Goal: Information Seeking & Learning: Check status

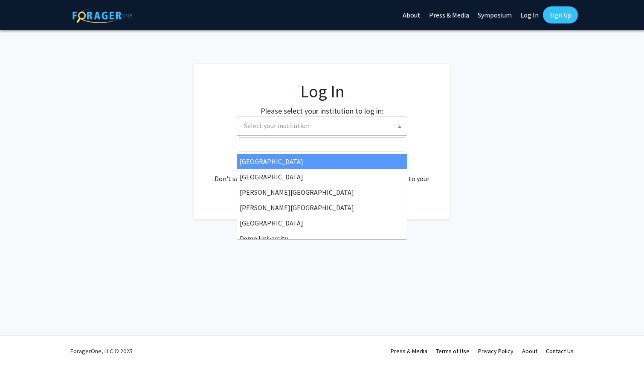
click at [343, 125] on span "Select your institution" at bounding box center [324, 125] width 166 height 17
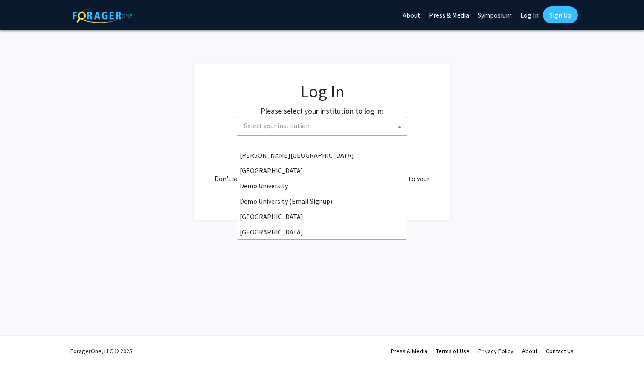
scroll to position [59, 0]
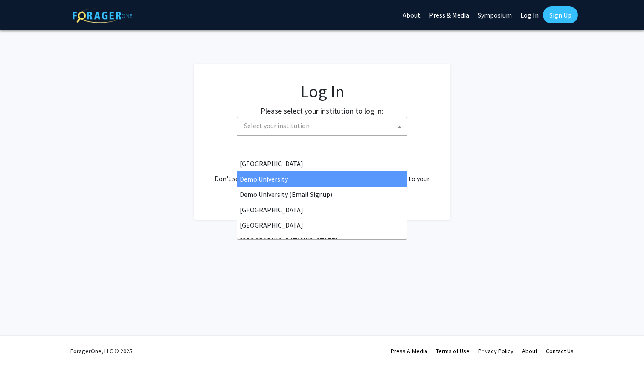
select select "8"
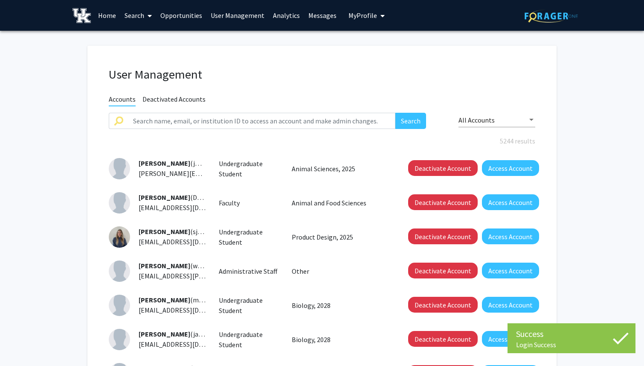
click at [285, 20] on link "Analytics" at bounding box center [286, 15] width 35 height 30
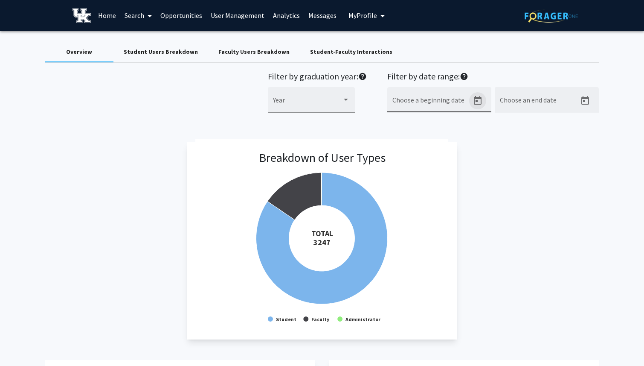
click at [482, 101] on icon "Open calendar" at bounding box center [478, 101] width 10 height 10
click at [413, 133] on span "AUG 2025" at bounding box center [405, 131] width 16 height 8
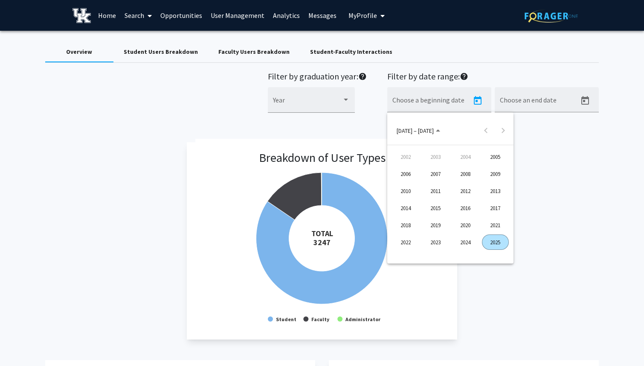
click at [433, 241] on div "2023" at bounding box center [435, 241] width 27 height 15
click at [587, 119] on div at bounding box center [322, 183] width 644 height 366
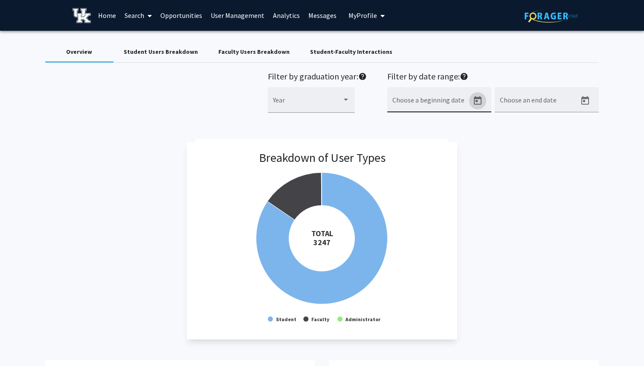
click at [473, 98] on icon "Open calendar" at bounding box center [478, 101] width 10 height 10
click at [600, 172] on div at bounding box center [322, 183] width 644 height 366
click at [480, 99] on icon "Open calendar" at bounding box center [478, 101] width 10 height 10
click at [419, 129] on span "AUG 2025" at bounding box center [408, 130] width 22 height 8
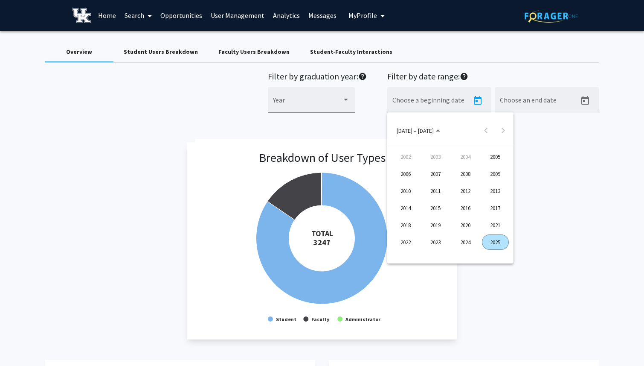
click at [429, 237] on div "2023" at bounding box center [435, 241] width 27 height 15
click at [490, 186] on div "AUG" at bounding box center [495, 190] width 27 height 15
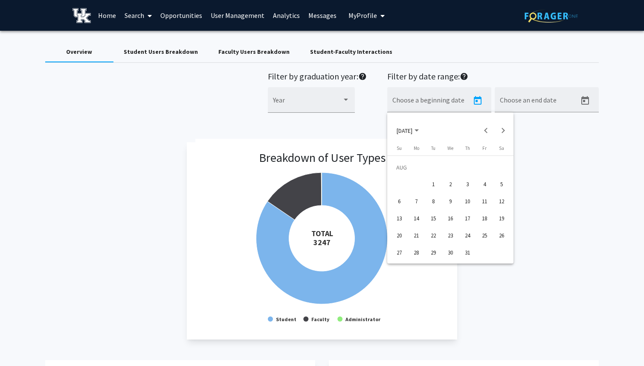
click at [420, 206] on div "7" at bounding box center [416, 201] width 15 height 15
type input "8/7/2023"
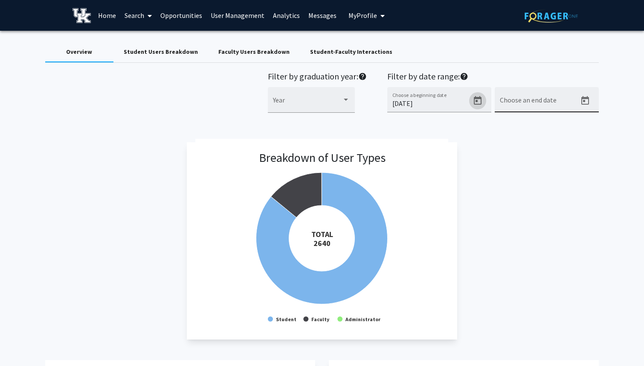
click at [584, 99] on icon "Open calendar" at bounding box center [585, 100] width 8 height 9
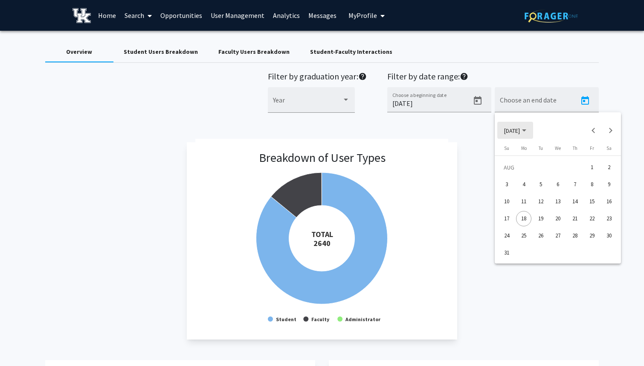
click at [526, 133] on span "AUG 2025" at bounding box center [515, 130] width 22 height 8
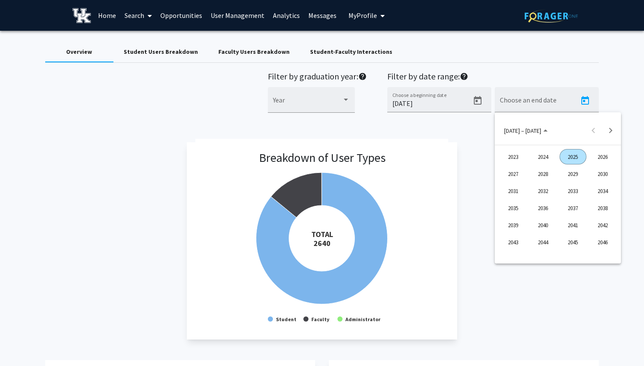
click at [539, 151] on div "2024" at bounding box center [543, 156] width 27 height 15
click at [603, 187] on div "AUG" at bounding box center [603, 190] width 27 height 15
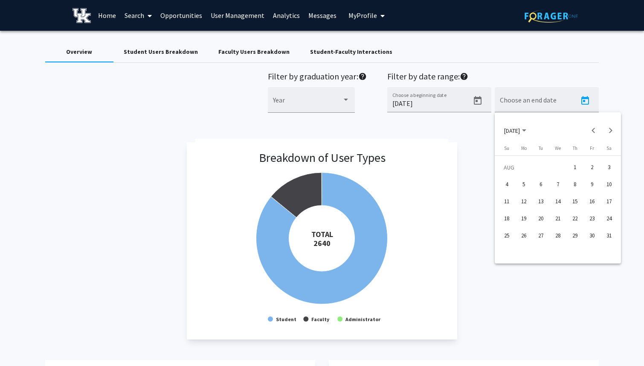
click at [561, 182] on div "7" at bounding box center [557, 184] width 15 height 15
type input "8/8/2024"
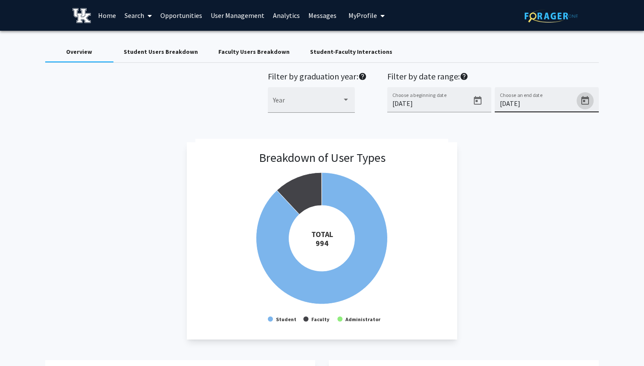
click at [540, 105] on input "8/8/2024" at bounding box center [538, 103] width 77 height 8
click at [542, 160] on div "Breakdown of User Types Created with Highcharts 9.3.3 TOTAL ​ 994 Student Facul…" at bounding box center [322, 240] width 554 height 197
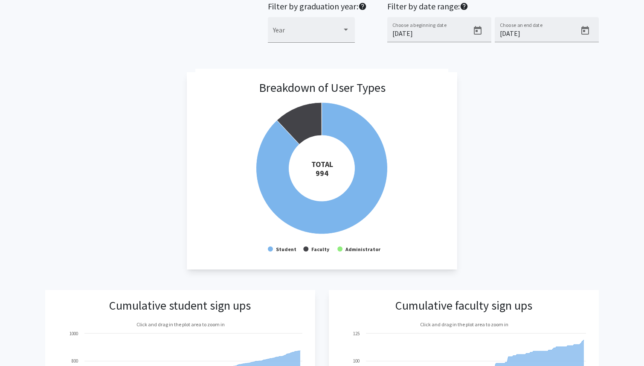
click at [542, 160] on div "Breakdown of User Types Created with Highcharts 9.3.3 TOTAL ​ 994 Student Facul…" at bounding box center [322, 170] width 554 height 197
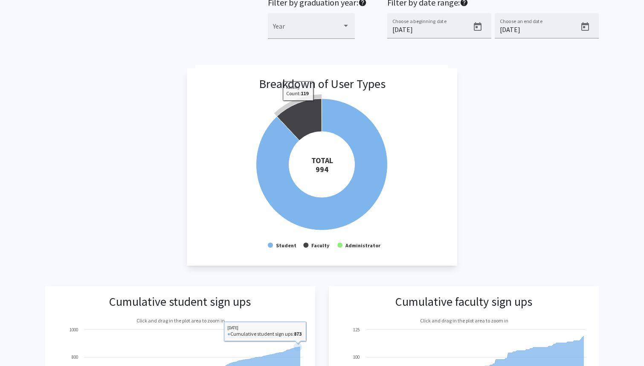
scroll to position [6, 0]
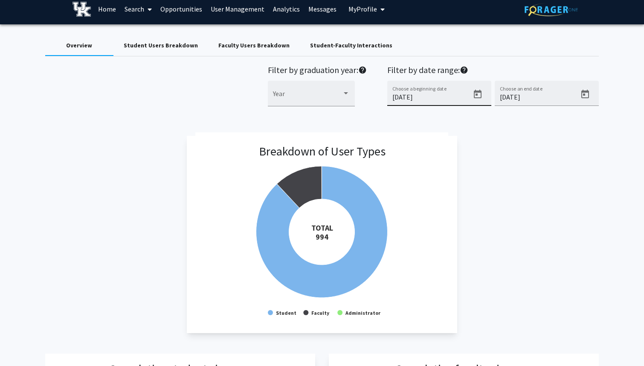
click at [477, 96] on icon "Open calendar" at bounding box center [478, 94] width 10 height 10
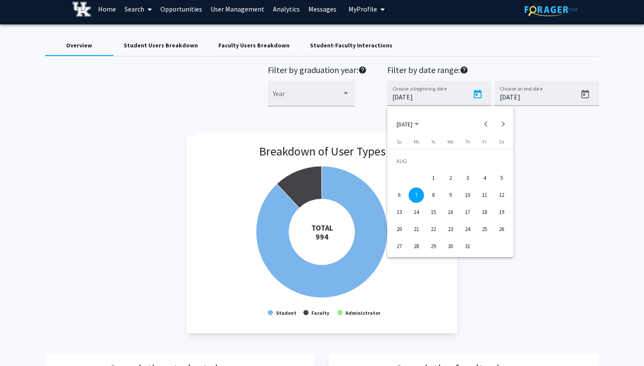
click at [429, 96] on div at bounding box center [322, 183] width 644 height 366
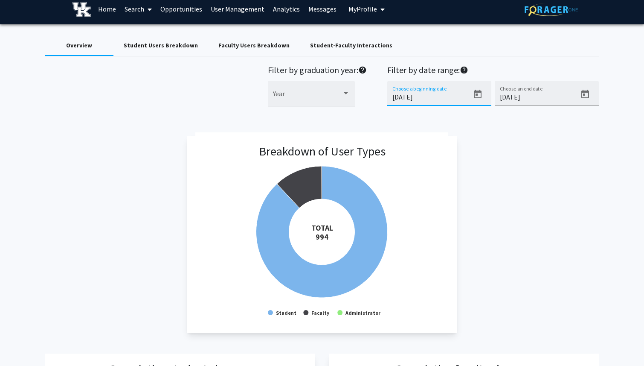
click at [423, 96] on input "8/7/2023" at bounding box center [430, 97] width 77 height 8
type input "8/7/0202"
click at [539, 96] on input "8/8/2024" at bounding box center [538, 97] width 77 height 8
click at [535, 97] on input "8/9/0202" at bounding box center [538, 97] width 77 height 8
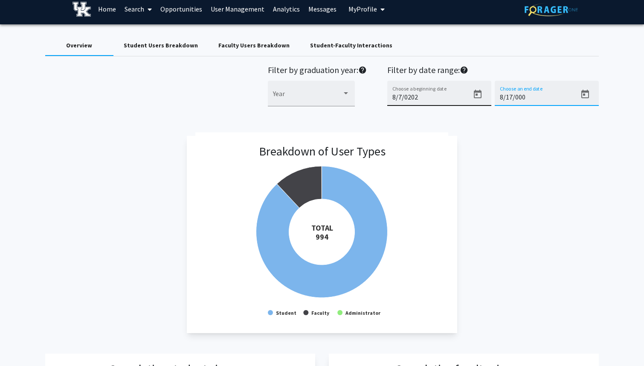
type input "8/17/0000"
click at [472, 95] on button "Open calendar" at bounding box center [477, 94] width 17 height 17
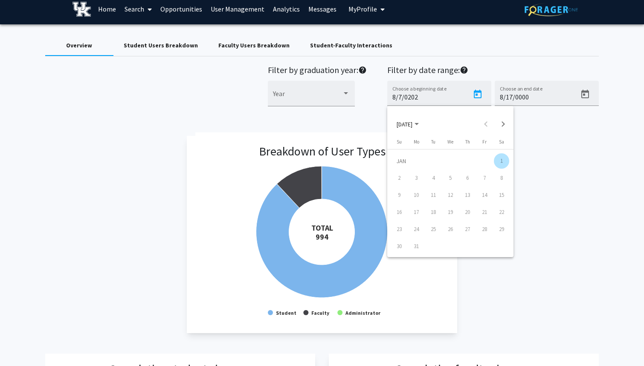
click at [419, 123] on span "JAN 2005" at bounding box center [408, 123] width 22 height 8
click at [426, 118] on button "1993 – 2016" at bounding box center [418, 123] width 57 height 17
click at [425, 128] on button "JAN 2005" at bounding box center [408, 123] width 36 height 17
click at [425, 128] on button "1993 – 2016" at bounding box center [418, 123] width 57 height 17
click at [425, 128] on button "JAN 2005" at bounding box center [408, 123] width 36 height 17
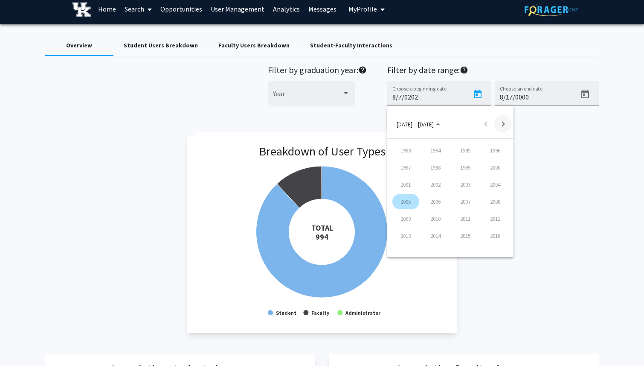
click at [499, 127] on button "Next 24 years" at bounding box center [502, 123] width 17 height 17
click at [426, 113] on div "-0023 – 0000" at bounding box center [450, 119] width 126 height 26
click at [427, 104] on div at bounding box center [322, 183] width 644 height 366
click at [427, 104] on div "8/7/0202 Choose a beginning date" at bounding box center [430, 96] width 77 height 20
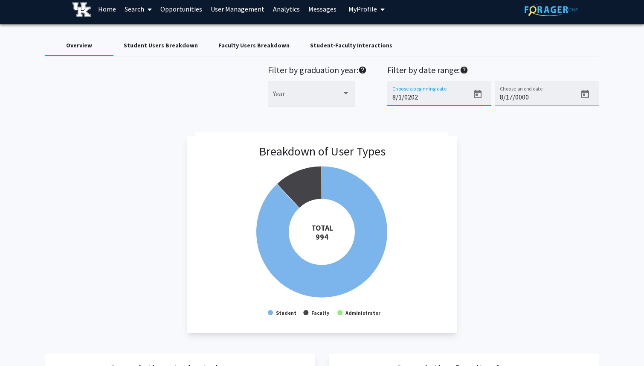
type input "8/1/0202"
click at [550, 147] on div "Breakdown of User Types Created with Highcharts 9.3.3 TOTAL ​ 994 Student Facul…" at bounding box center [322, 234] width 554 height 197
click at [479, 96] on icon "Open calendar" at bounding box center [478, 94] width 10 height 10
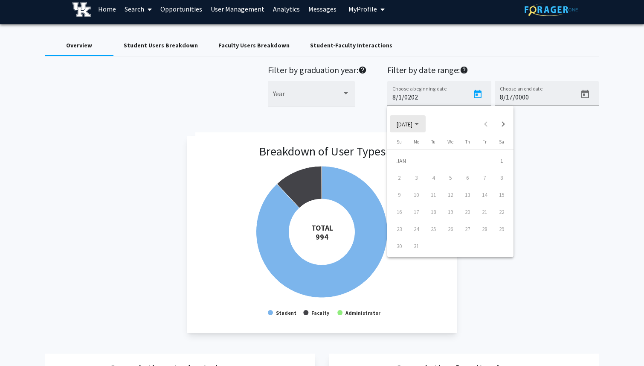
click at [408, 119] on span "JAN 2005" at bounding box center [408, 123] width 22 height 8
click at [498, 229] on div "2016" at bounding box center [495, 235] width 27 height 15
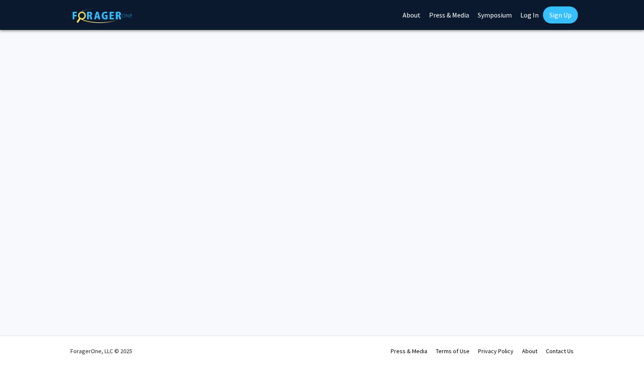
click at [458, 150] on div "Skip navigation About Press & Media Symposium Log In Sign Up Complete your prof…" at bounding box center [322, 183] width 644 height 366
click at [87, 12] on img at bounding box center [103, 15] width 60 height 15
click at [94, 14] on img at bounding box center [103, 15] width 60 height 15
click at [529, 15] on link "Log In" at bounding box center [529, 15] width 27 height 30
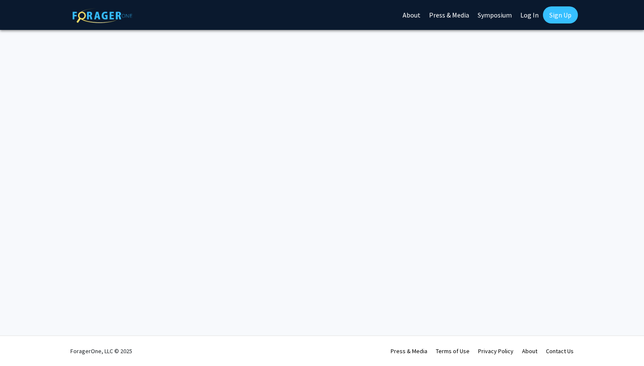
click at [529, 15] on link "Log In" at bounding box center [529, 15] width 27 height 30
